Goal: Task Accomplishment & Management: Manage account settings

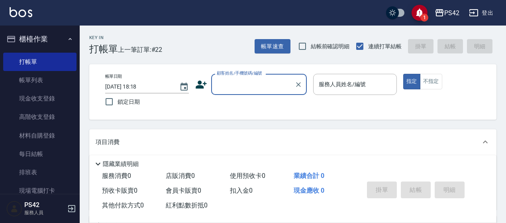
scroll to position [275, 0]
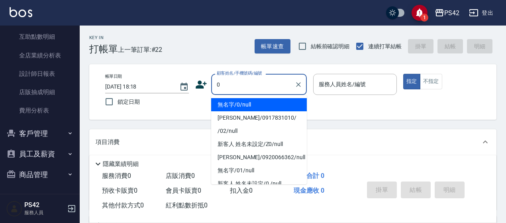
type input "無名字/0/null"
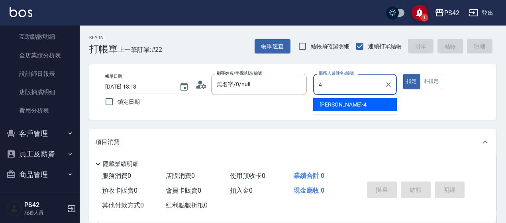
type input "4"
type button "true"
type input "[PERSON_NAME]-4"
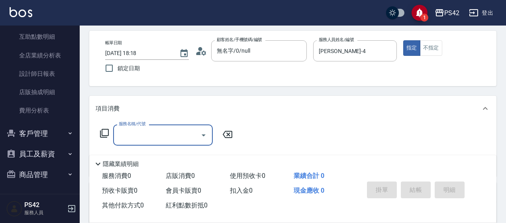
scroll to position [80, 0]
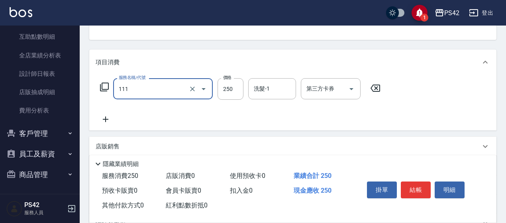
type input "200(111)"
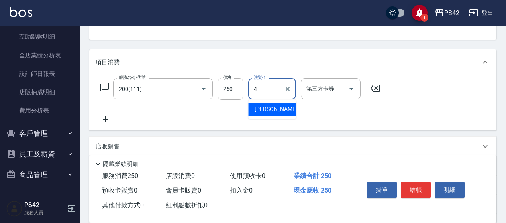
type input "[PERSON_NAME]-4"
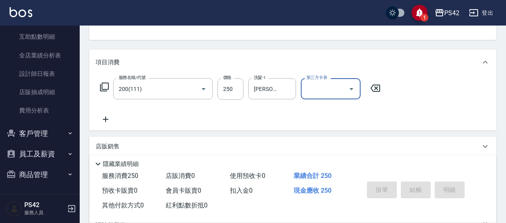
type input "[DATE] 19:39"
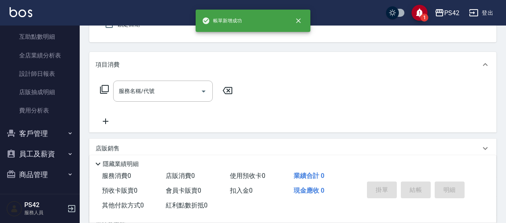
type input "無名字/0/null"
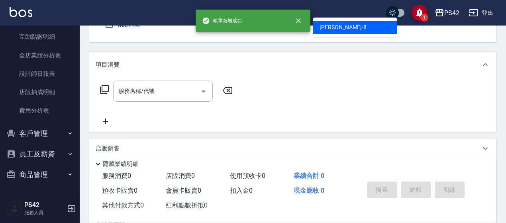
type input "[PERSON_NAME]-8"
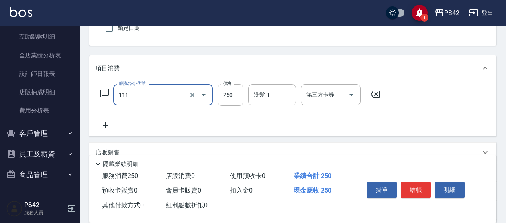
type input "200(111)"
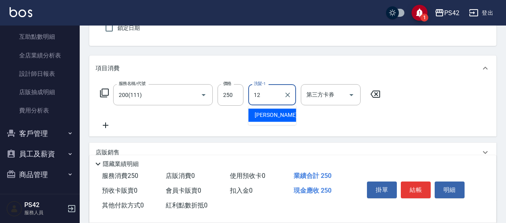
type input "[PERSON_NAME]-12"
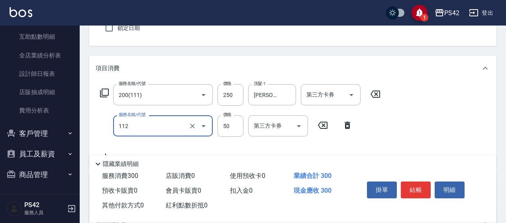
type input "精油50(112)"
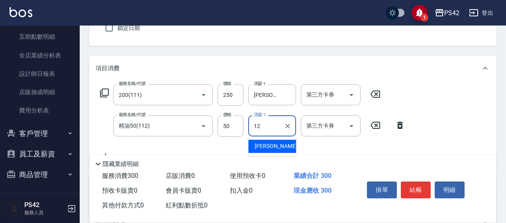
type input "[PERSON_NAME]-12"
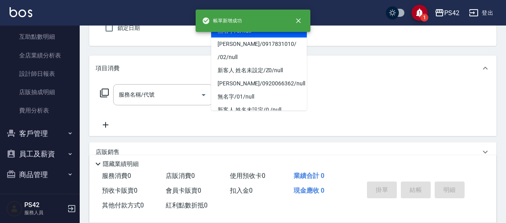
type input "無名字/0/null"
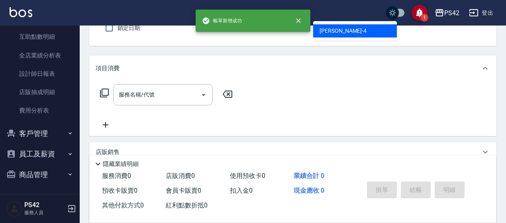
type input "[PERSON_NAME]-4"
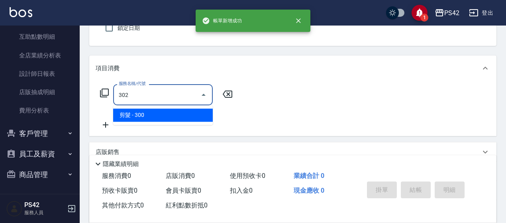
type input "剪髮(302)"
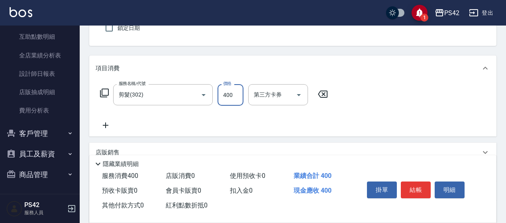
type input "400"
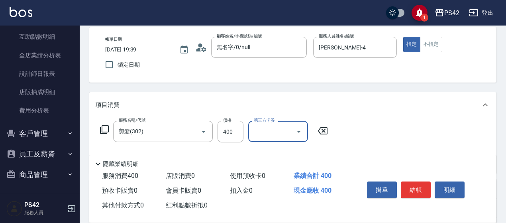
scroll to position [0, 0]
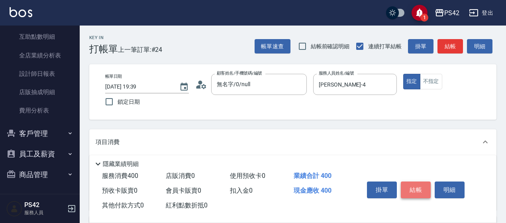
click at [425, 183] on button "結帳" at bounding box center [416, 189] width 30 height 17
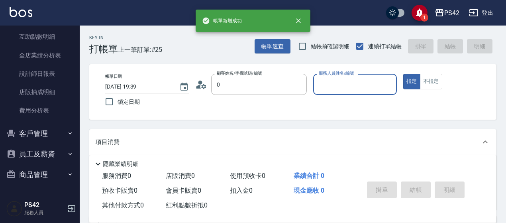
type input "無名字/0/null"
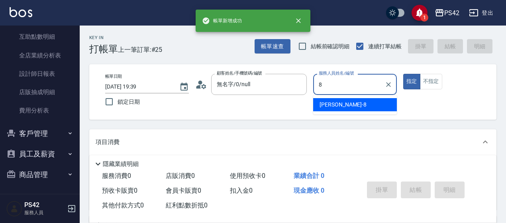
type input "[PERSON_NAME]-8"
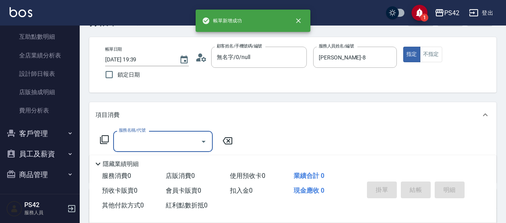
scroll to position [40, 0]
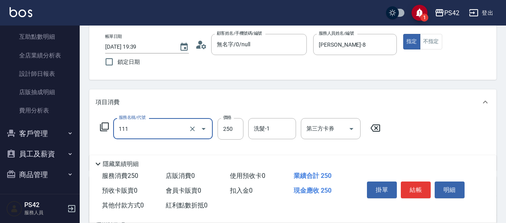
type input "200(111)"
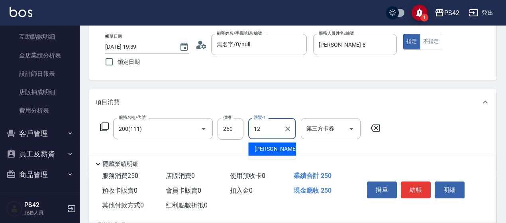
type input "[PERSON_NAME]-12"
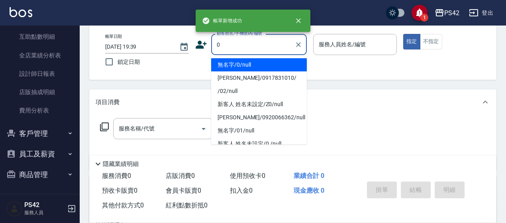
type input "無名字/0/null"
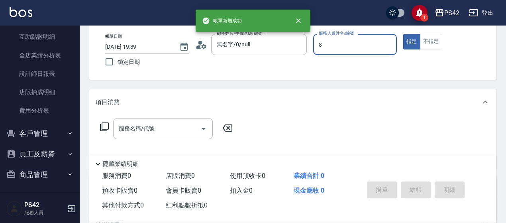
type input "[PERSON_NAME]-8"
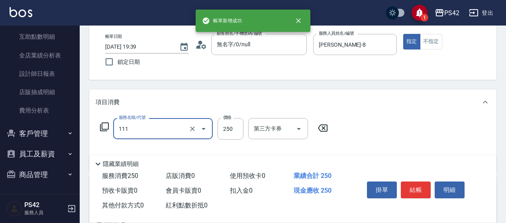
type input "200(111)"
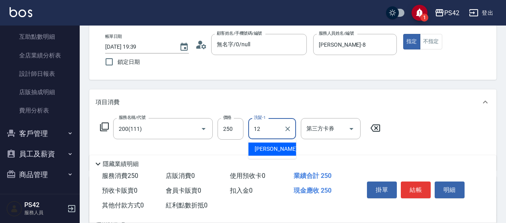
type input "[PERSON_NAME]-12"
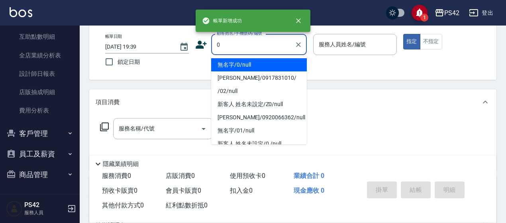
type input "無名字/0/null"
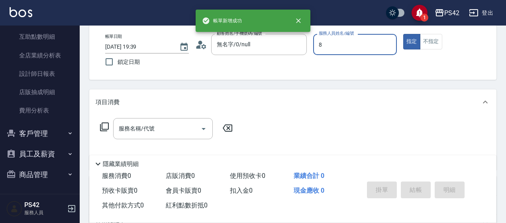
type input "[PERSON_NAME]-8"
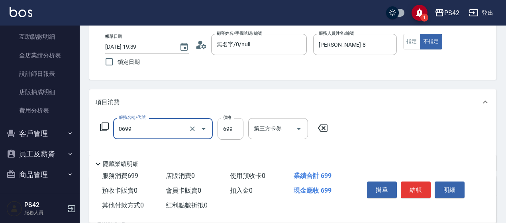
type input "精油SPA(0699)"
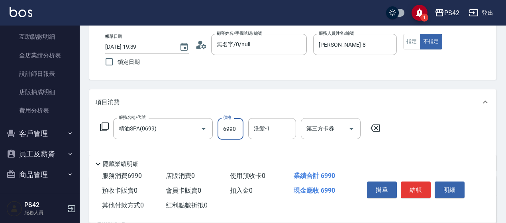
type input "699"
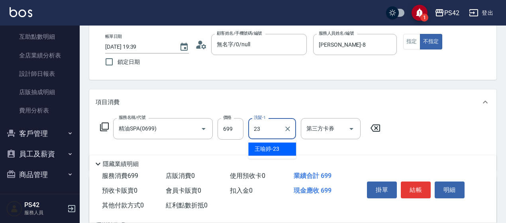
type input "[PERSON_NAME]-23"
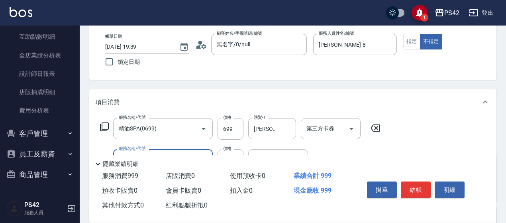
type input "剪髮(302)"
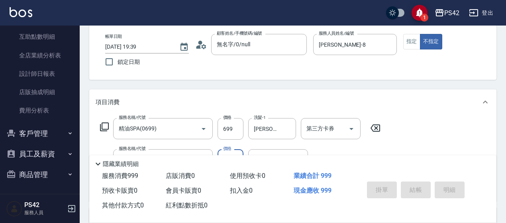
type input "[DATE] 19:40"
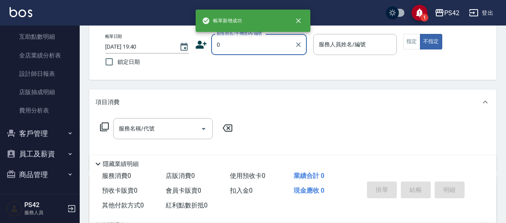
type input "無名字/0/null"
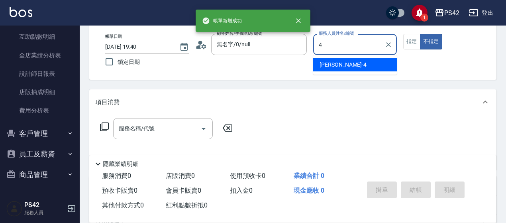
type input "[PERSON_NAME]-4"
type button "false"
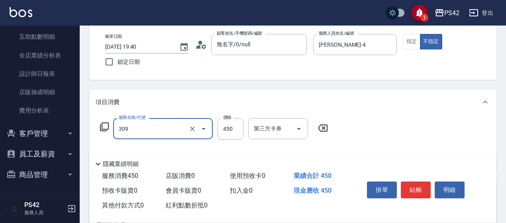
type input "洗+剪(309)"
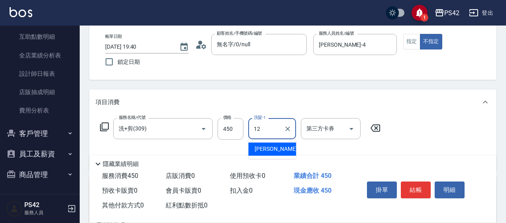
type input "[PERSON_NAME]-12"
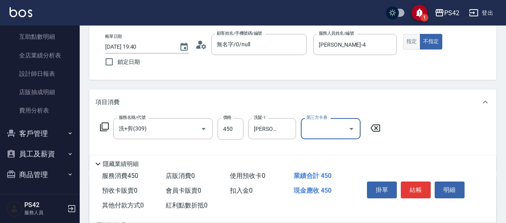
click at [407, 41] on button "指定" at bounding box center [411, 42] width 17 height 16
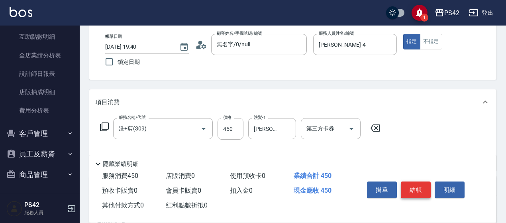
click at [419, 189] on button "結帳" at bounding box center [416, 189] width 30 height 17
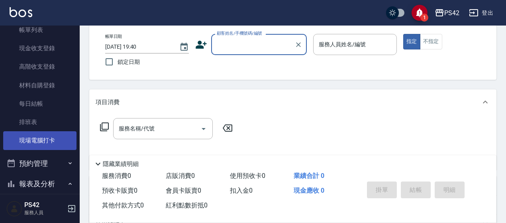
scroll to position [0, 0]
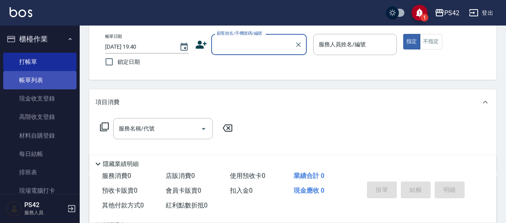
click at [42, 78] on link "帳單列表" at bounding box center [39, 80] width 73 height 18
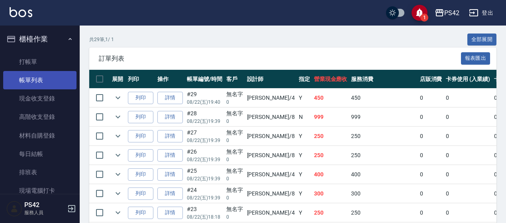
scroll to position [40, 0]
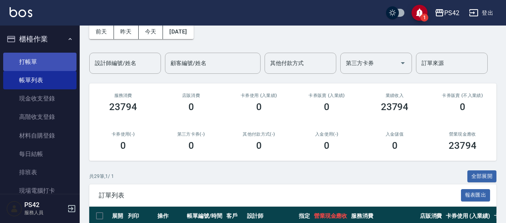
click at [35, 61] on link "打帳單" at bounding box center [39, 62] width 73 height 18
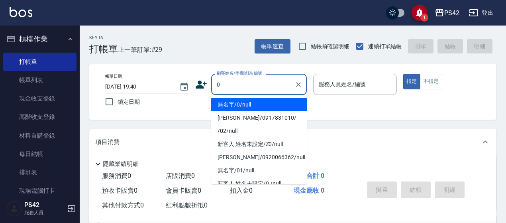
type input "無名字/0/null"
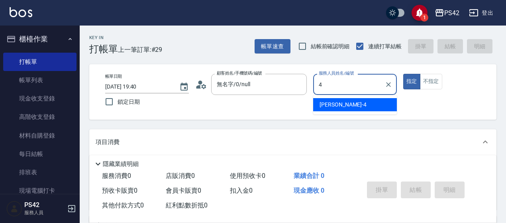
type input "[PERSON_NAME]-4"
type button "true"
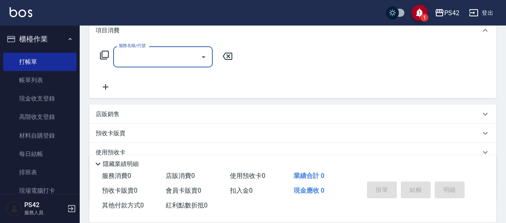
scroll to position [120, 0]
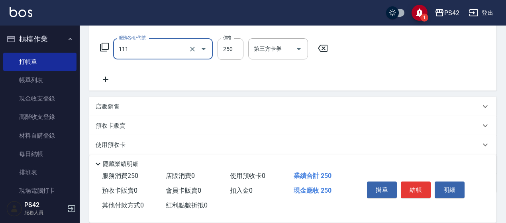
type input "200(111)"
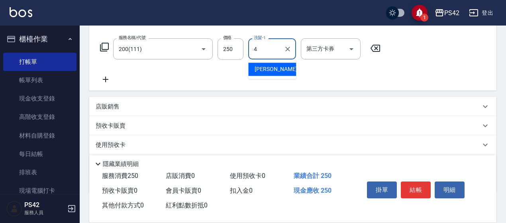
type input "[PERSON_NAME]-4"
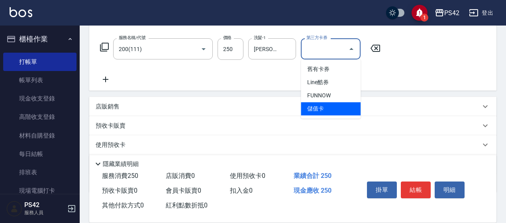
type input "儲值卡"
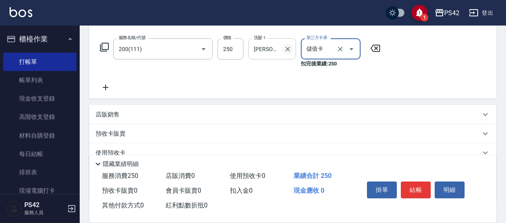
click at [288, 51] on icon "Clear" at bounding box center [288, 49] width 8 height 8
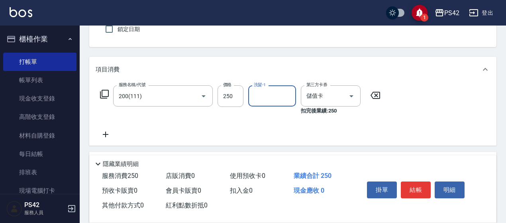
scroll to position [0, 0]
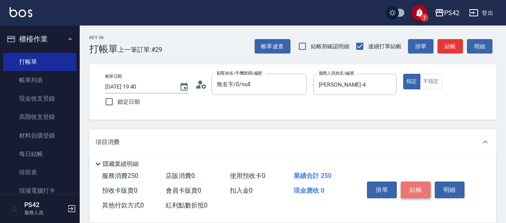
click at [421, 181] on button "結帳" at bounding box center [416, 189] width 30 height 17
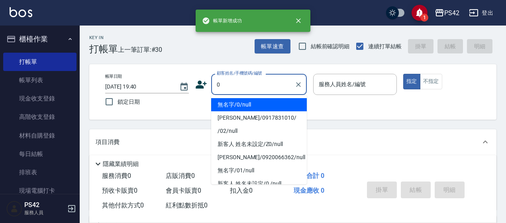
type input "無名字/0/null"
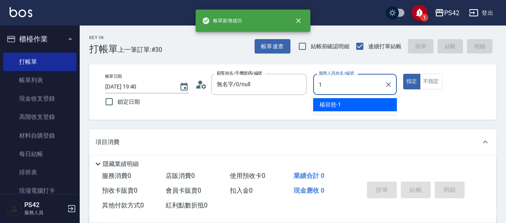
type input "[PERSON_NAME]-1"
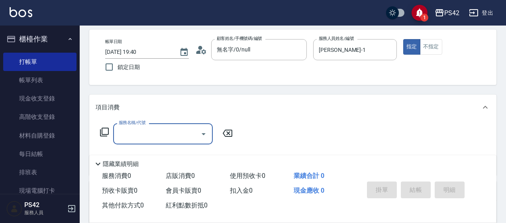
scroll to position [80, 0]
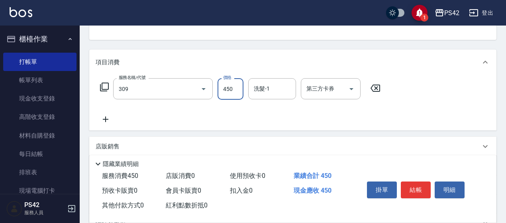
type input "洗+剪(309)"
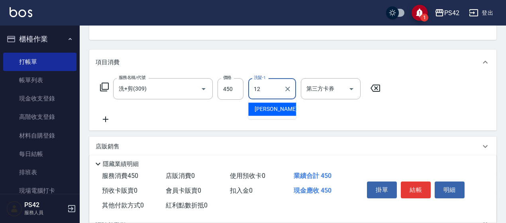
type input "[PERSON_NAME]-12"
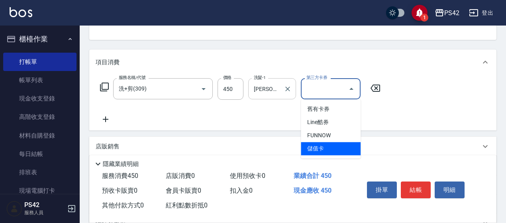
type input "儲值卡"
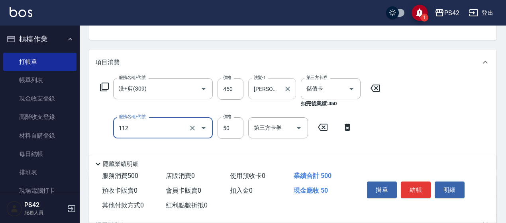
type input "精油50(112)"
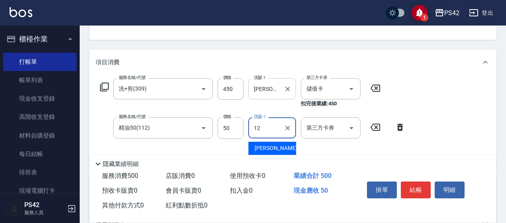
type input "[PERSON_NAME]-12"
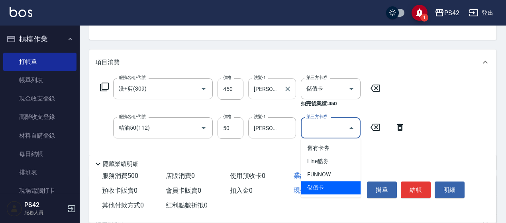
type input "儲值卡"
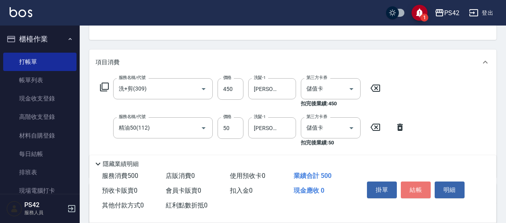
click at [425, 187] on button "結帳" at bounding box center [416, 189] width 30 height 17
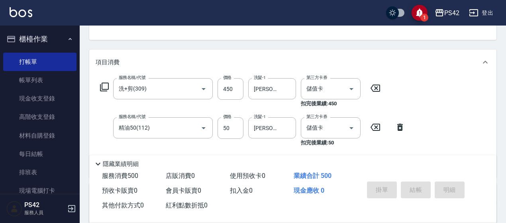
type input "[DATE] 19:41"
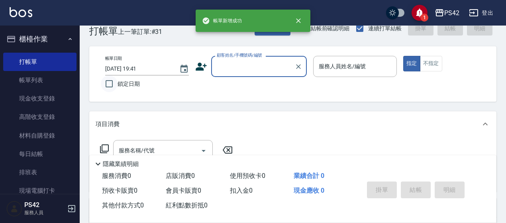
scroll to position [0, 0]
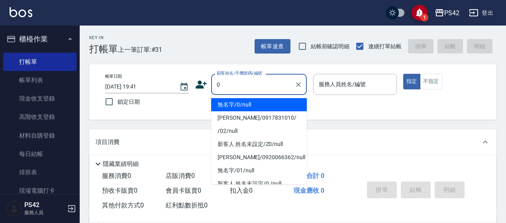
type input "無名字/0/null"
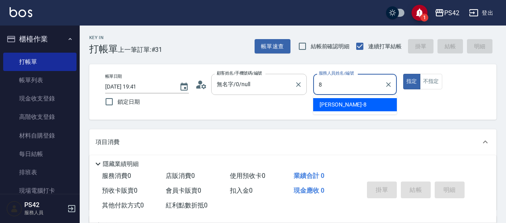
type input "[PERSON_NAME]-8"
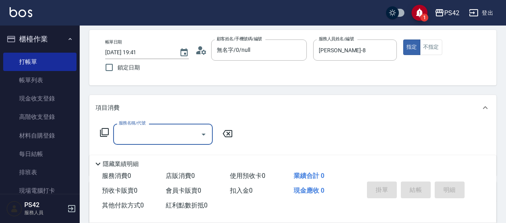
scroll to position [80, 0]
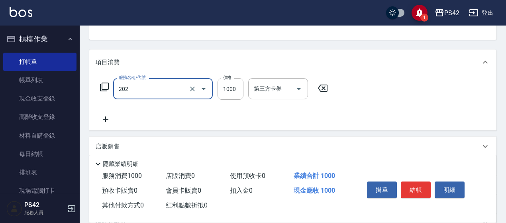
type input "燙髮(202)"
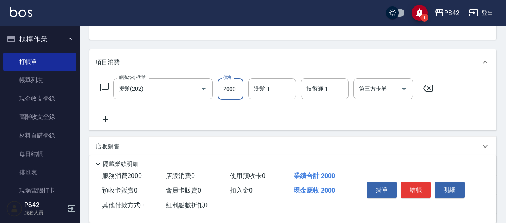
type input "2000"
type input "[PERSON_NAME]-33"
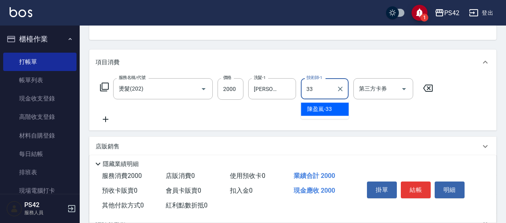
type input "[PERSON_NAME]-33"
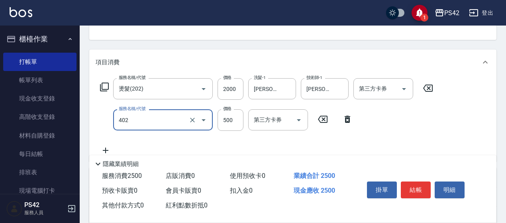
type input "500護(402)"
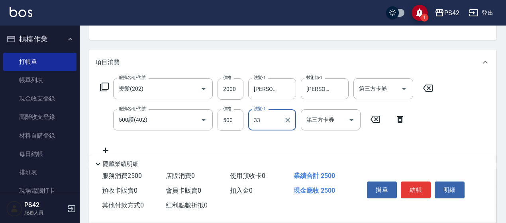
type input "[PERSON_NAME]-33"
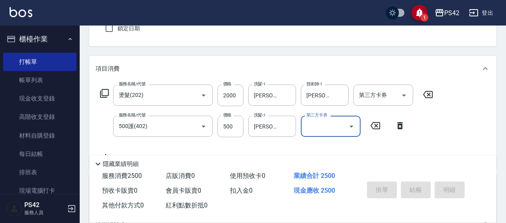
scroll to position [0, 0]
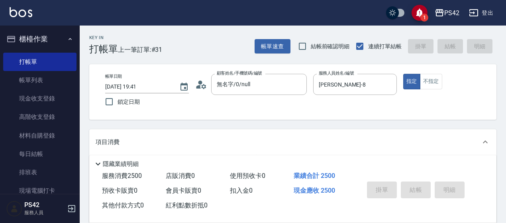
type input "[DATE] 19:48"
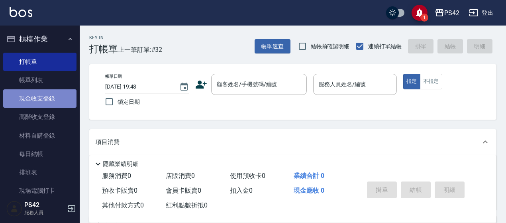
click at [45, 102] on link "現金收支登錄" at bounding box center [39, 98] width 73 height 18
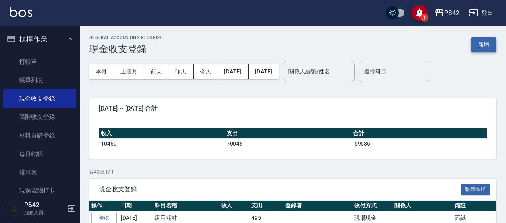
click at [489, 43] on button "新增" at bounding box center [484, 44] width 26 height 15
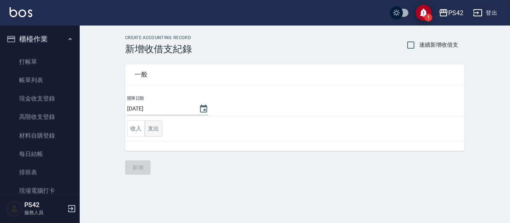
click at [147, 125] on button "支出" at bounding box center [154, 128] width 18 height 16
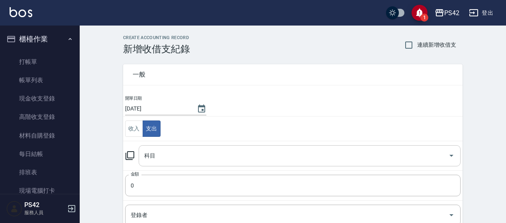
click at [152, 157] on input "科目" at bounding box center [293, 156] width 303 height 14
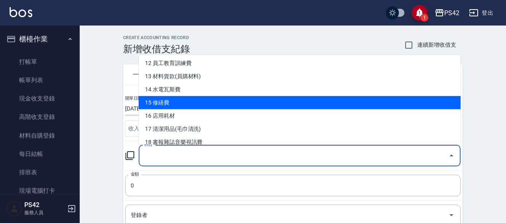
scroll to position [199, 0]
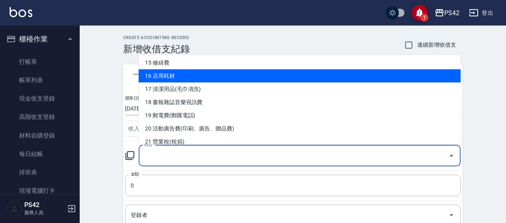
click at [175, 77] on li "16 店用耗材" at bounding box center [300, 75] width 322 height 13
type input "16 店用耗材"
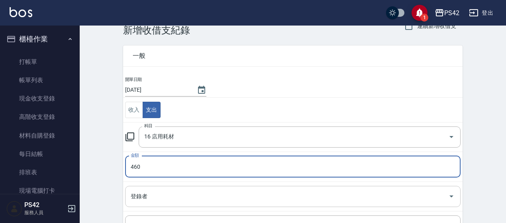
scroll to position [80, 0]
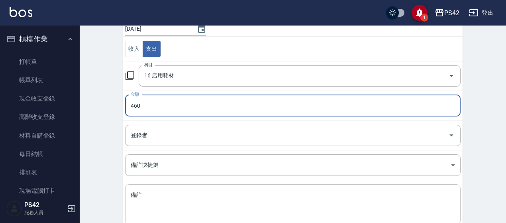
type input "460"
click at [173, 193] on textarea "備註" at bounding box center [293, 204] width 325 height 27
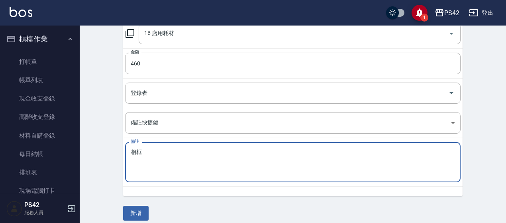
scroll to position [128, 0]
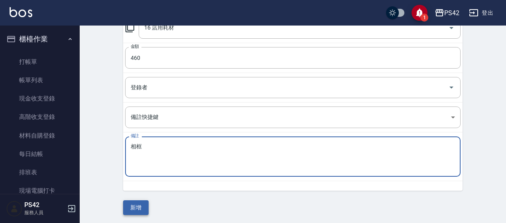
type textarea "相框"
click at [144, 204] on button "新增" at bounding box center [136, 207] width 26 height 15
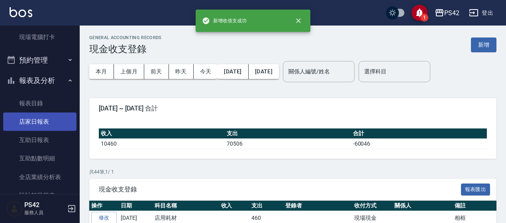
scroll to position [159, 0]
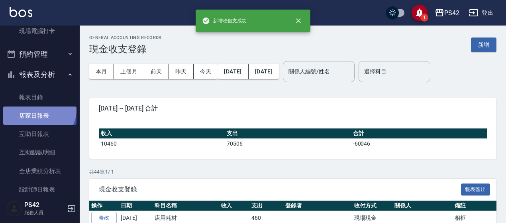
click at [34, 107] on link "店家日報表" at bounding box center [39, 115] width 73 height 18
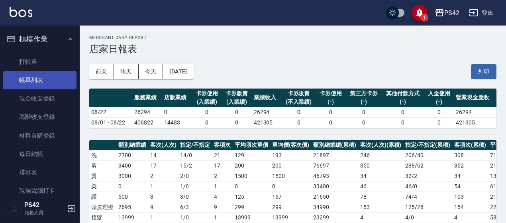
click at [45, 78] on link "帳單列表" at bounding box center [39, 80] width 73 height 18
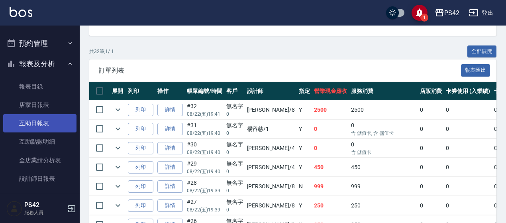
scroll to position [199, 0]
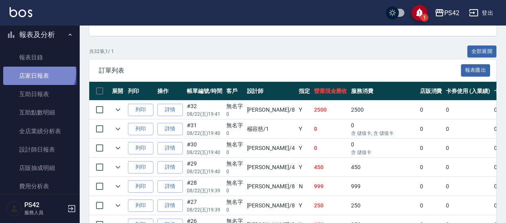
click at [38, 72] on link "店家日報表" at bounding box center [39, 76] width 73 height 18
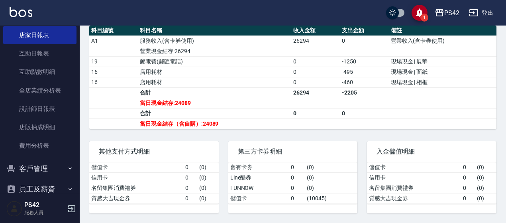
scroll to position [275, 0]
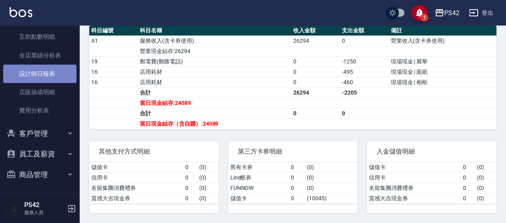
click at [56, 70] on link "設計師日報表" at bounding box center [39, 74] width 73 height 18
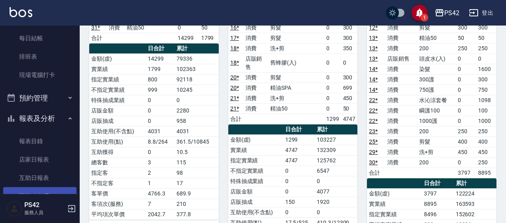
scroll to position [195, 0]
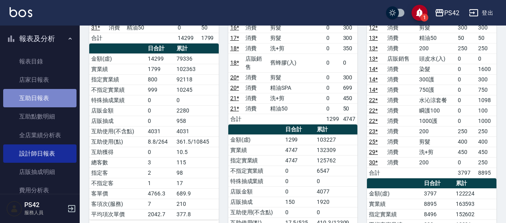
click at [43, 93] on link "互助日報表" at bounding box center [39, 98] width 73 height 18
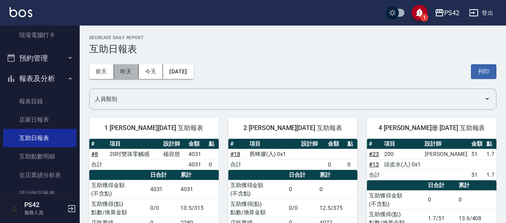
click at [126, 66] on button "昨天" at bounding box center [126, 71] width 25 height 15
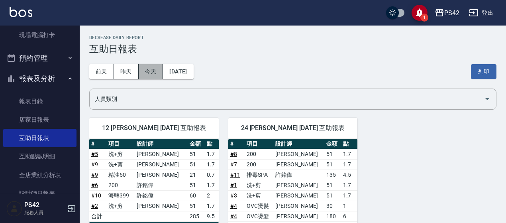
click at [155, 71] on button "今天" at bounding box center [151, 71] width 25 height 15
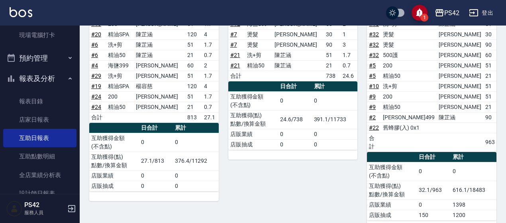
scroll to position [356, 0]
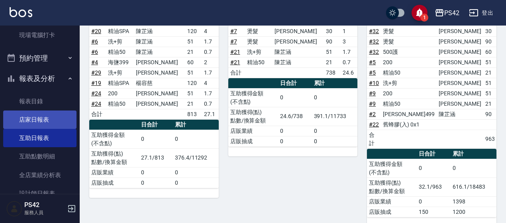
click at [43, 116] on link "店家日報表" at bounding box center [39, 119] width 73 height 18
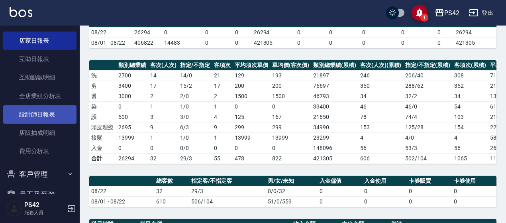
scroll to position [235, 0]
click at [41, 113] on link "設計師日報表" at bounding box center [39, 113] width 73 height 18
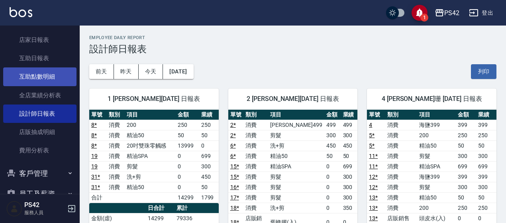
scroll to position [155, 0]
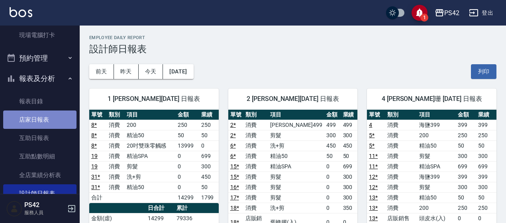
click at [47, 118] on link "店家日報表" at bounding box center [39, 119] width 73 height 18
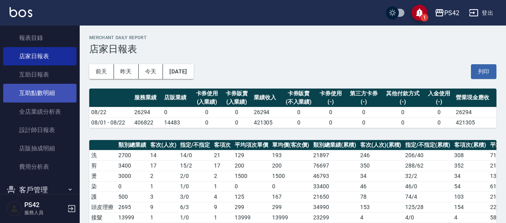
scroll to position [235, 0]
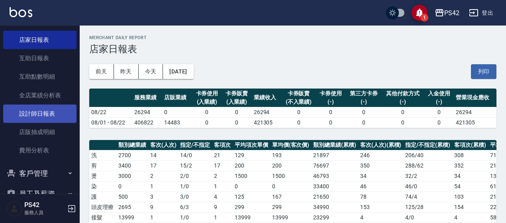
click at [35, 111] on link "設計師日報表" at bounding box center [39, 113] width 73 height 18
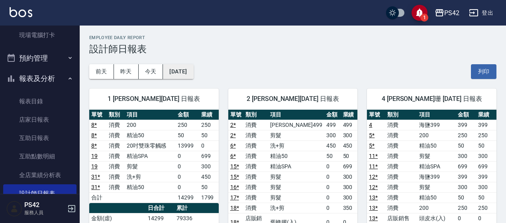
click at [193, 76] on button "[DATE]" at bounding box center [178, 71] width 30 height 15
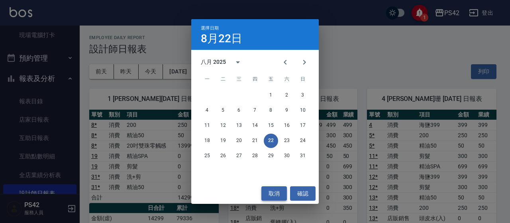
click at [271, 191] on button "取消" at bounding box center [275, 193] width 26 height 15
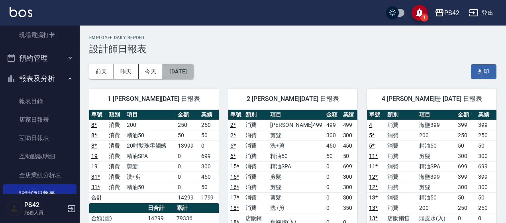
click at [193, 77] on button "[DATE]" at bounding box center [178, 71] width 30 height 15
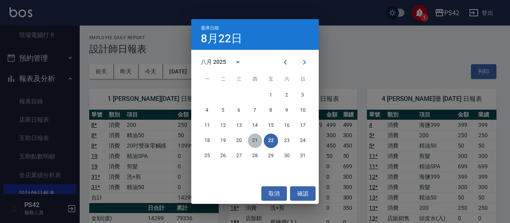
click at [256, 142] on button "21" at bounding box center [255, 141] width 14 height 14
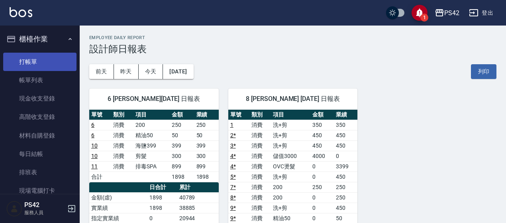
click at [40, 57] on link "打帳單" at bounding box center [39, 62] width 73 height 18
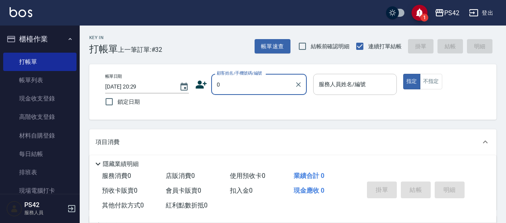
type input "無名字/0/null"
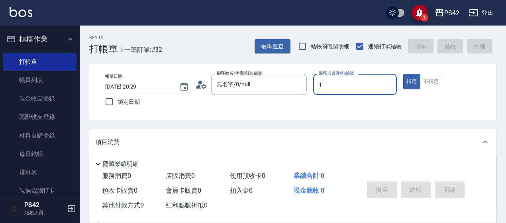
type input "[PERSON_NAME]-1"
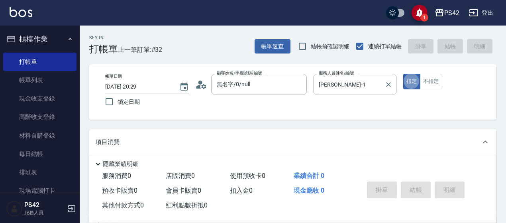
type button "true"
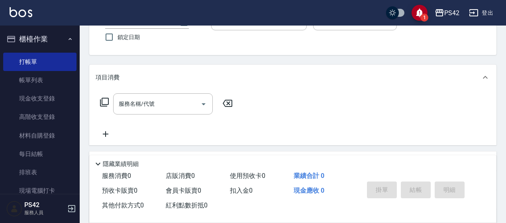
scroll to position [120, 0]
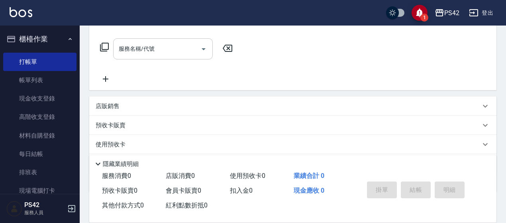
click at [175, 53] on input "服務名稱/代號" at bounding box center [157, 49] width 81 height 14
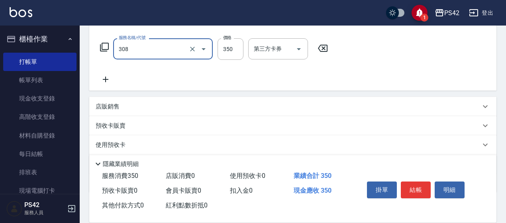
type input "洗+剪(308)"
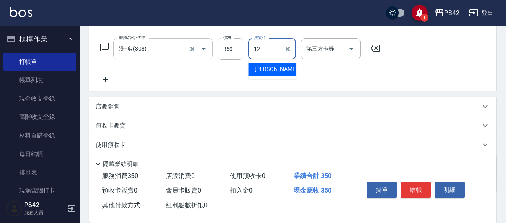
type input "[PERSON_NAME]-12"
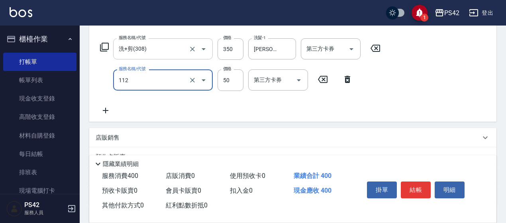
type input "精油50(112)"
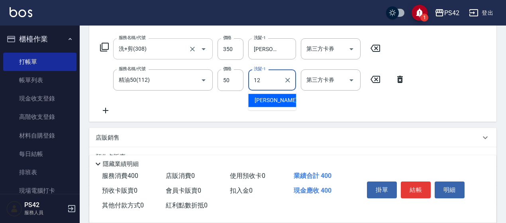
type input "[PERSON_NAME]-12"
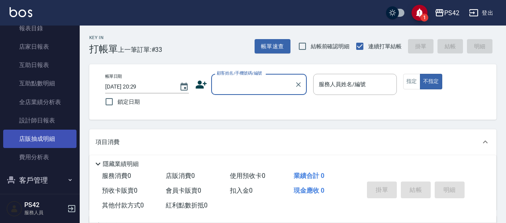
scroll to position [275, 0]
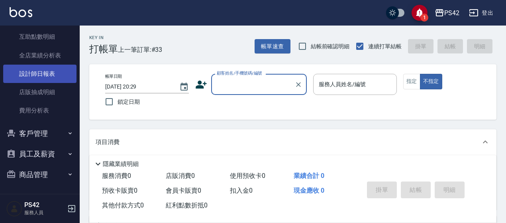
click at [64, 67] on link "設計師日報表" at bounding box center [39, 74] width 73 height 18
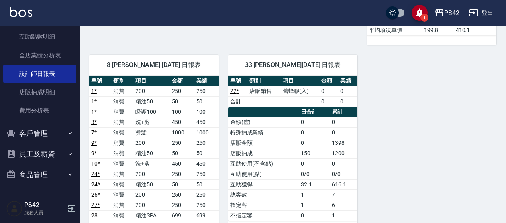
scroll to position [195, 0]
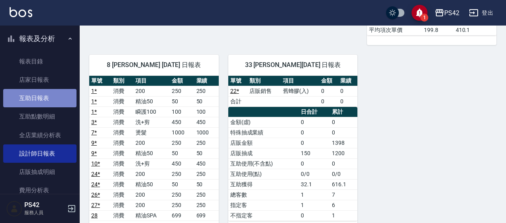
click at [43, 99] on link "互助日報表" at bounding box center [39, 98] width 73 height 18
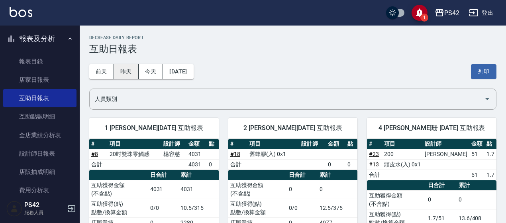
click at [119, 72] on button "昨天" at bounding box center [126, 71] width 25 height 15
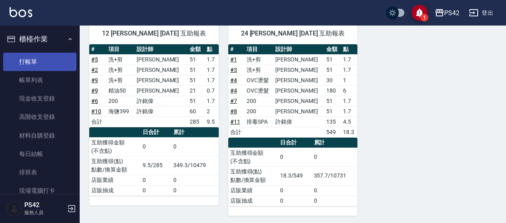
click at [32, 53] on link "打帳單" at bounding box center [39, 62] width 73 height 18
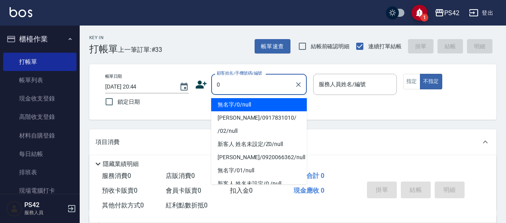
type input "無名字/0/null"
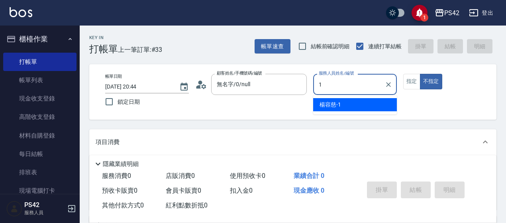
type input "[PERSON_NAME]-1"
type button "false"
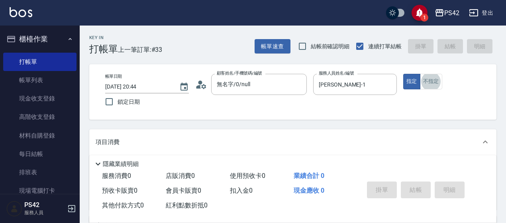
scroll to position [80, 0]
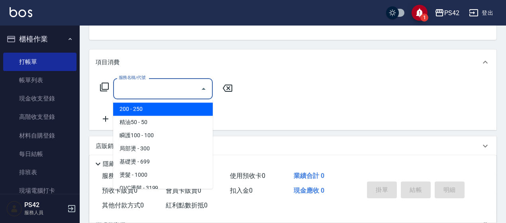
click at [148, 85] on div "服務名稱/代號 服務名稱/代號" at bounding box center [163, 88] width 100 height 21
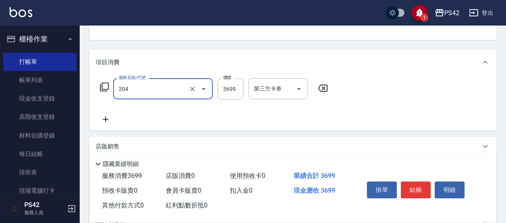
type input "OVC燙髮(204)"
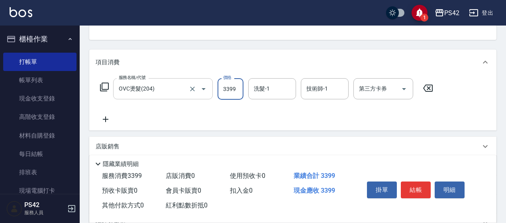
type input "3399"
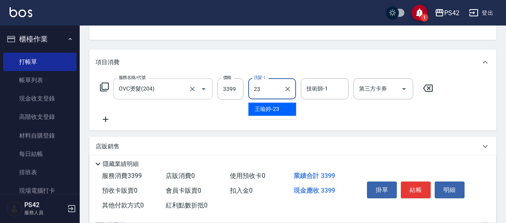
type input "[PERSON_NAME]-23"
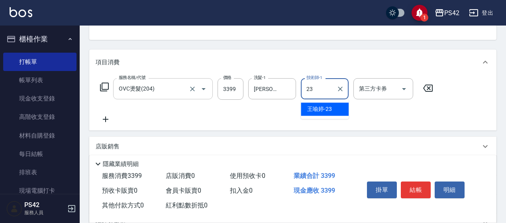
type input "[PERSON_NAME]-23"
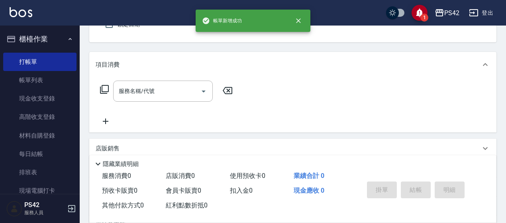
scroll to position [0, 0]
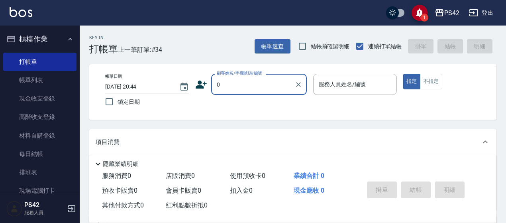
type input "無名字/0/null"
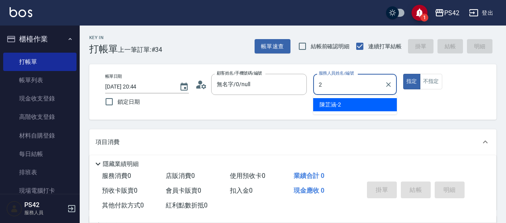
type input "[PERSON_NAME]-2"
type button "true"
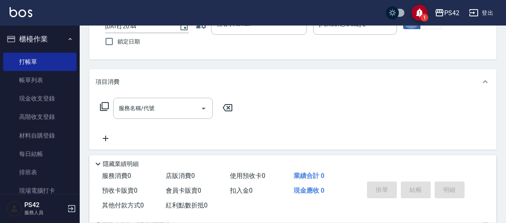
scroll to position [80, 0]
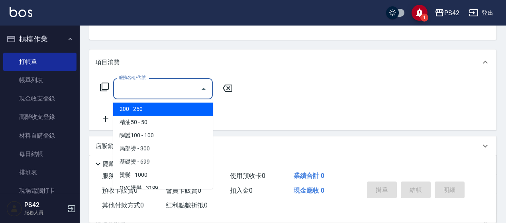
click at [169, 90] on input "服務名稱/代號" at bounding box center [157, 89] width 81 height 14
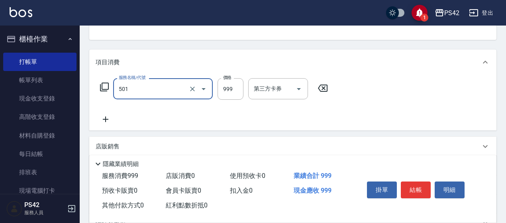
type input "染髮(501)"
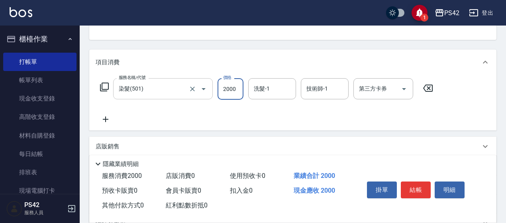
type input "2000"
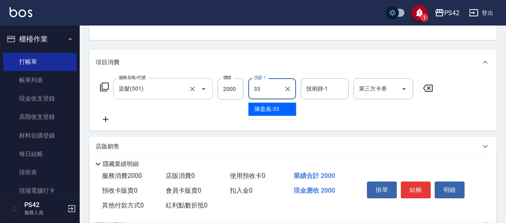
type input "[PERSON_NAME]-33"
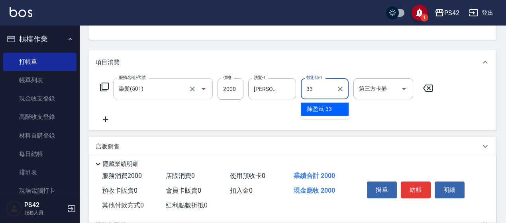
type input "[PERSON_NAME]-33"
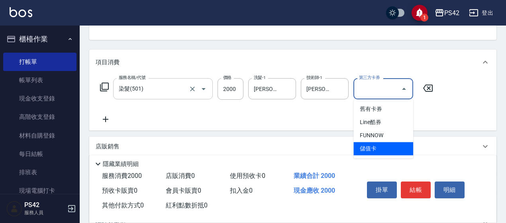
type input "儲值卡"
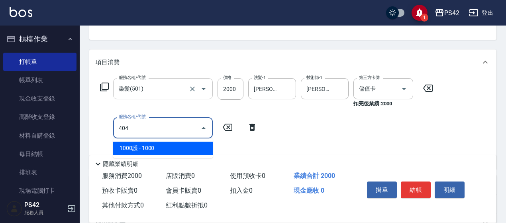
type input "1000護(404)"
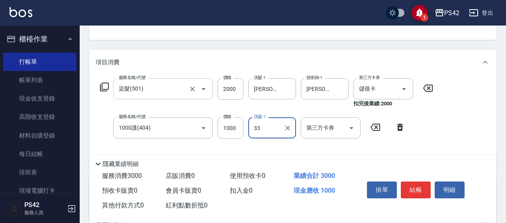
type input "[PERSON_NAME]-33"
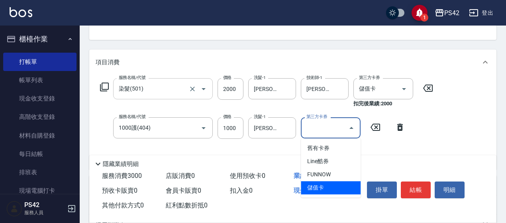
type input "儲值卡"
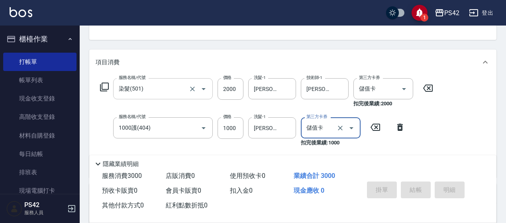
type input "[DATE] 20:45"
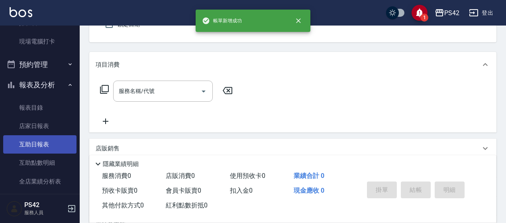
scroll to position [199, 0]
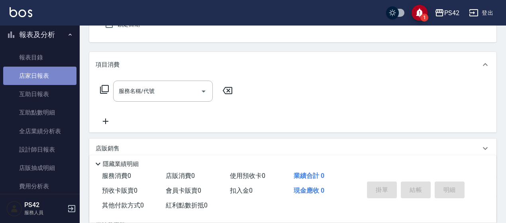
click at [51, 79] on link "店家日報表" at bounding box center [39, 76] width 73 height 18
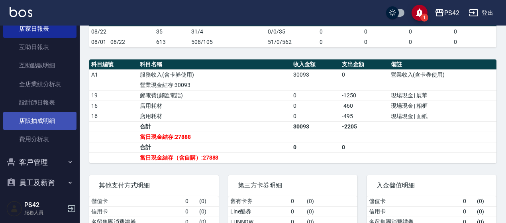
scroll to position [275, 0]
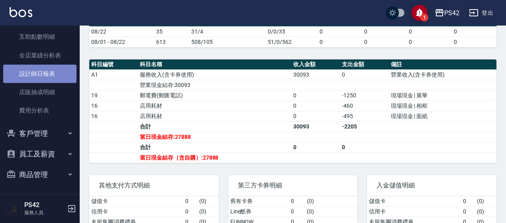
click at [50, 68] on link "設計師日報表" at bounding box center [39, 74] width 73 height 18
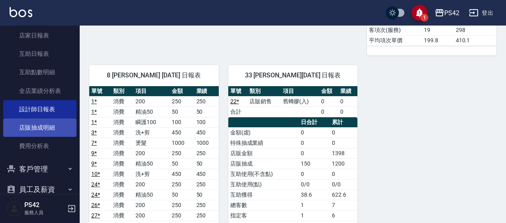
scroll to position [155, 0]
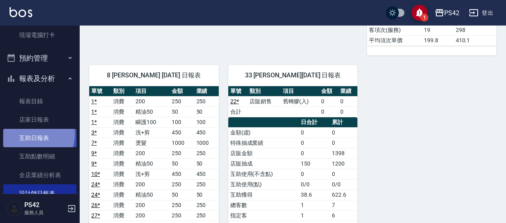
click at [32, 134] on link "互助日報表" at bounding box center [39, 138] width 73 height 18
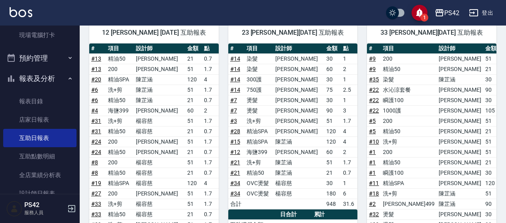
scroll to position [359, 0]
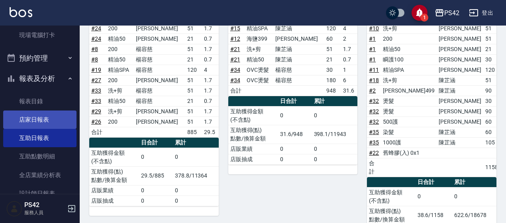
drag, startPoint x: 48, startPoint y: 125, endPoint x: 50, endPoint y: 121, distance: 4.6
click at [48, 124] on link "店家日報表" at bounding box center [39, 119] width 73 height 18
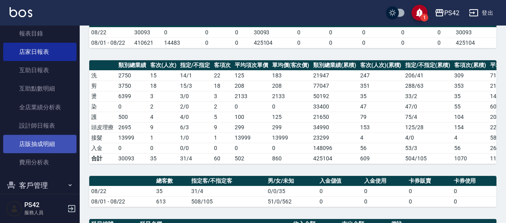
scroll to position [235, 0]
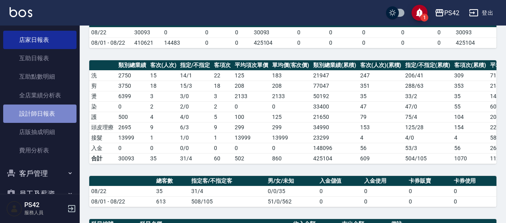
click at [45, 114] on link "設計師日報表" at bounding box center [39, 113] width 73 height 18
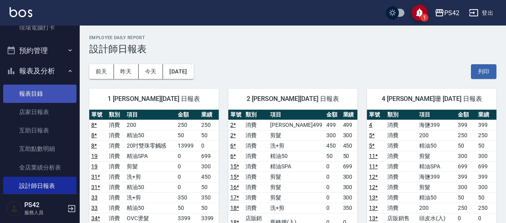
scroll to position [155, 0]
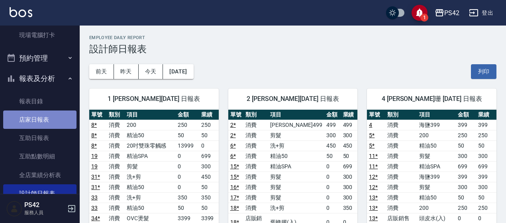
click at [43, 111] on link "店家日報表" at bounding box center [39, 119] width 73 height 18
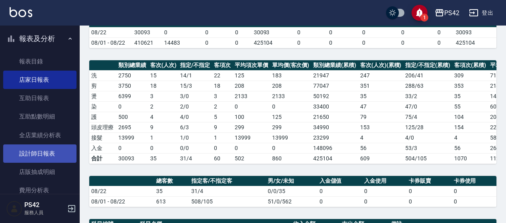
scroll to position [235, 0]
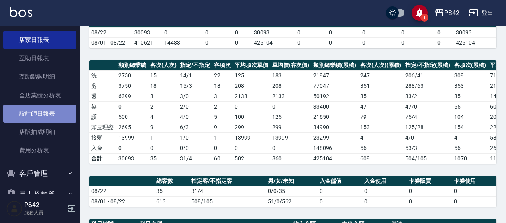
click at [53, 118] on link "設計師日報表" at bounding box center [39, 113] width 73 height 18
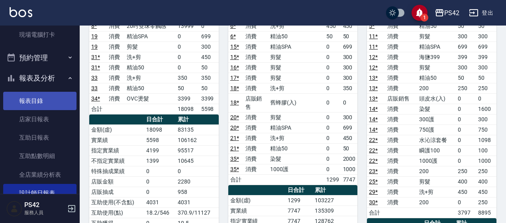
scroll to position [155, 0]
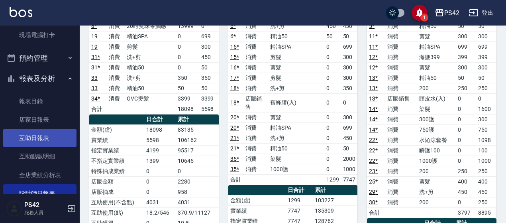
click at [50, 138] on link "互助日報表" at bounding box center [39, 138] width 73 height 18
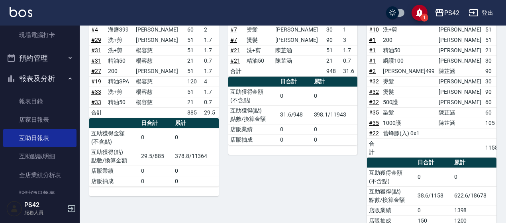
scroll to position [387, 0]
